Goal: Information Seeking & Learning: Learn about a topic

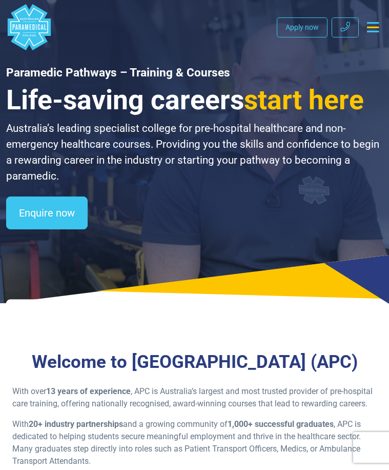
click at [369, 29] on icon "Toggle navigation" at bounding box center [373, 27] width 12 height 10
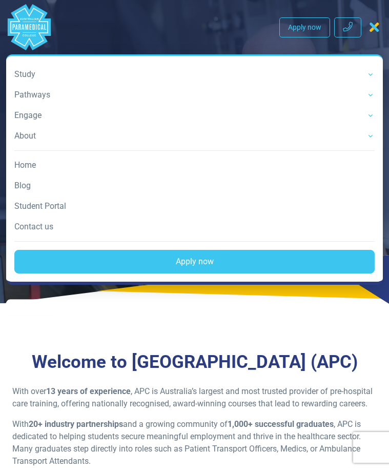
click at [369, 75] on link "Study" at bounding box center [194, 74] width 360 height 21
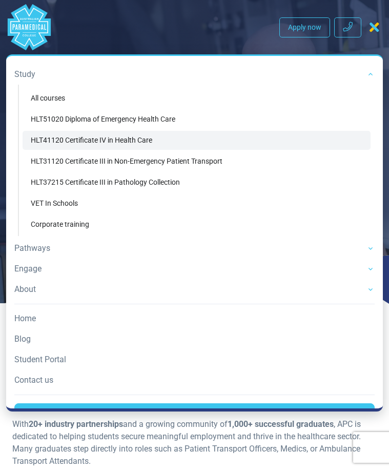
click at [126, 141] on link "HLT41120 Certificate IV in Health Care" at bounding box center [197, 140] width 348 height 19
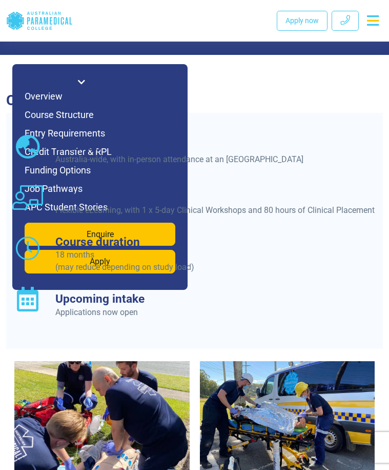
scroll to position [1159, 0]
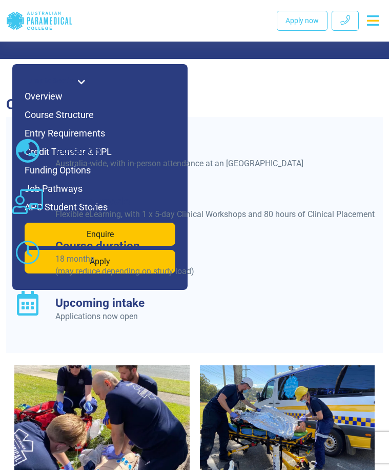
click at [85, 82] on icon at bounding box center [81, 82] width 7 height 8
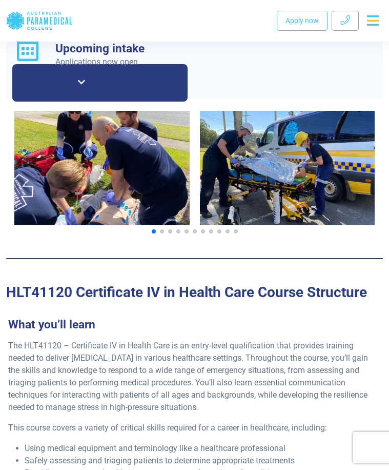
scroll to position [1467, 0]
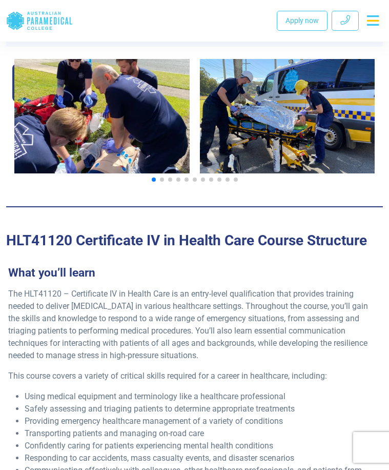
drag, startPoint x: 207, startPoint y: 350, endPoint x: 19, endPoint y: 164, distance: 264.7
copy ul "BSBMED301 – Interpret and Apply Medical Terminology Appropriately HLTINF006 – A…"
drag, startPoint x: 334, startPoint y: 311, endPoint x: 340, endPoint y: 308, distance: 6.7
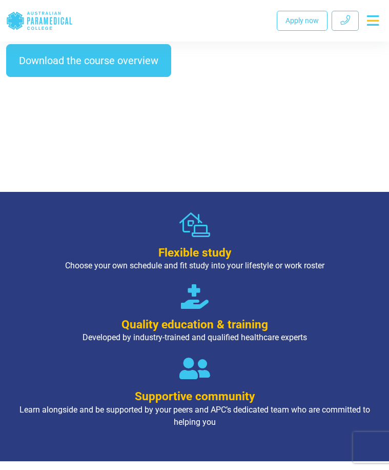
scroll to position [769, 0]
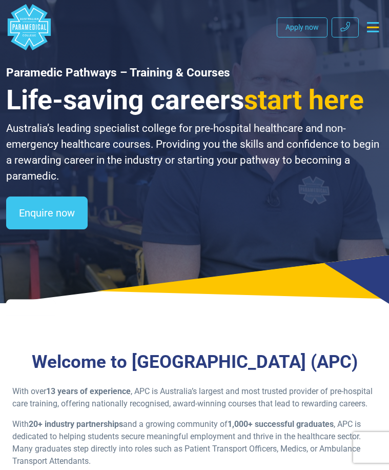
click at [375, 34] on button "Toggle navigation" at bounding box center [373, 27] width 20 height 18
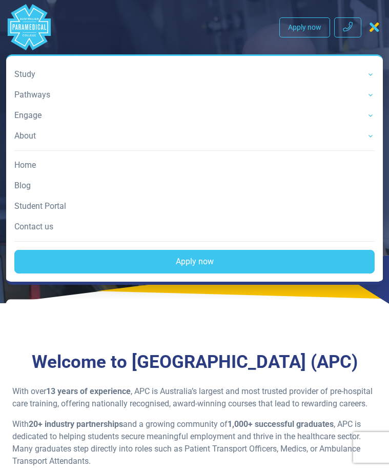
click at [361, 72] on link "Study" at bounding box center [194, 74] width 360 height 21
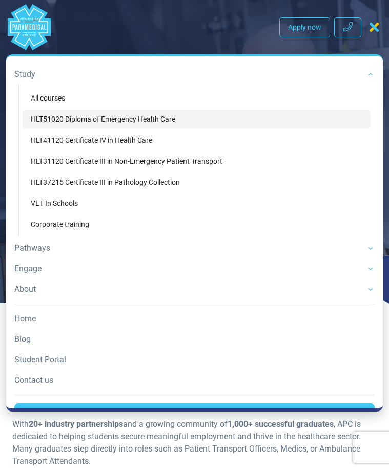
click at [168, 117] on link "HLT51020 Diploma of Emergency Health Care" at bounding box center [197, 119] width 348 height 19
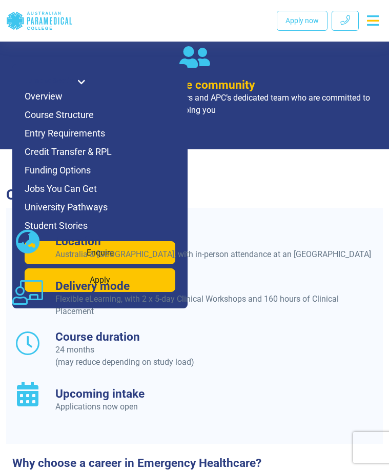
scroll to position [1243, 0]
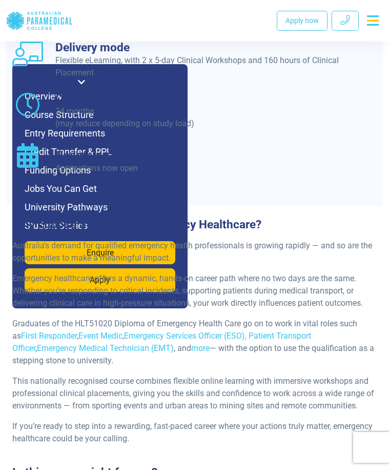
scroll to position [1397, 0]
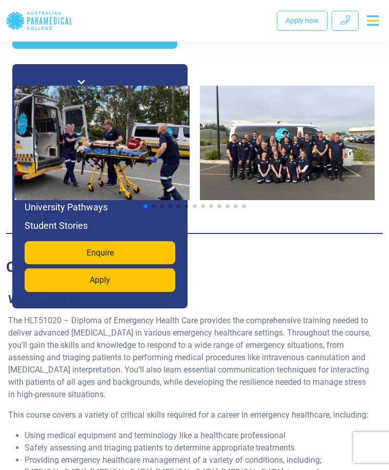
scroll to position [2166, 0]
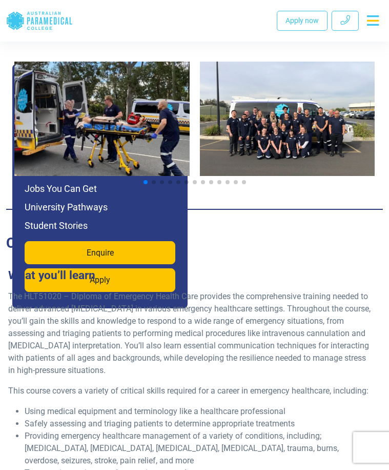
drag, startPoint x: 245, startPoint y: 402, endPoint x: 28, endPoint y: 199, distance: 296.8
copy ul "BSBMED301 – Interpret and Apply Medical Terminology Appropriately HLTINF006 – A…"
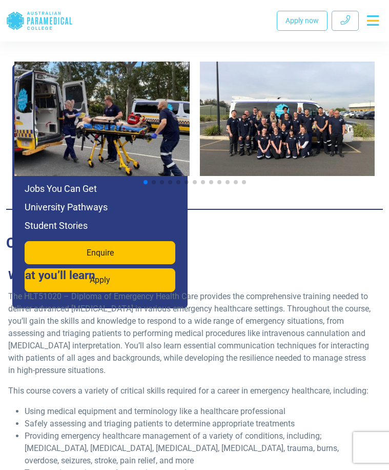
drag, startPoint x: 267, startPoint y: 409, endPoint x: 23, endPoint y: 199, distance: 322.2
copy ul "BSBMED301 – Interpret and Apply Medical Terminology Appropriately HLTINF006 – A…"
drag, startPoint x: 248, startPoint y: 404, endPoint x: 32, endPoint y: 202, distance: 296.0
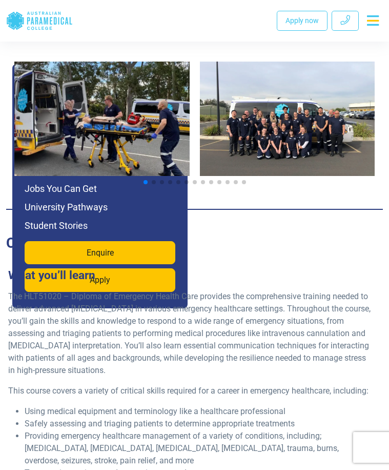
copy ul "BSBMED301 – Interpret and Apply Medical Terminology Appropriately HLTINF006 – A…"
